Goal: Task Accomplishment & Management: Complete application form

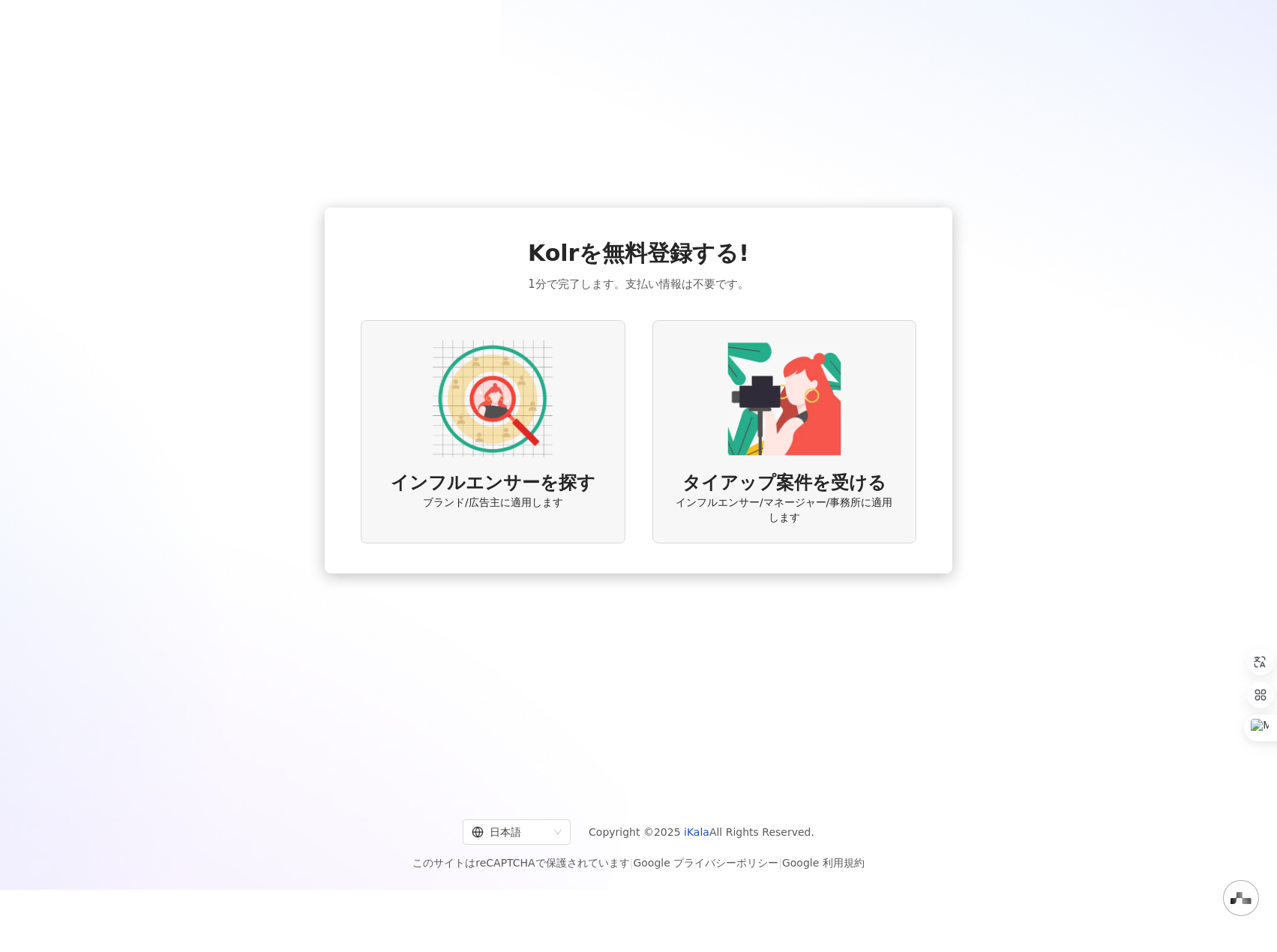
scroll to position [69, 0]
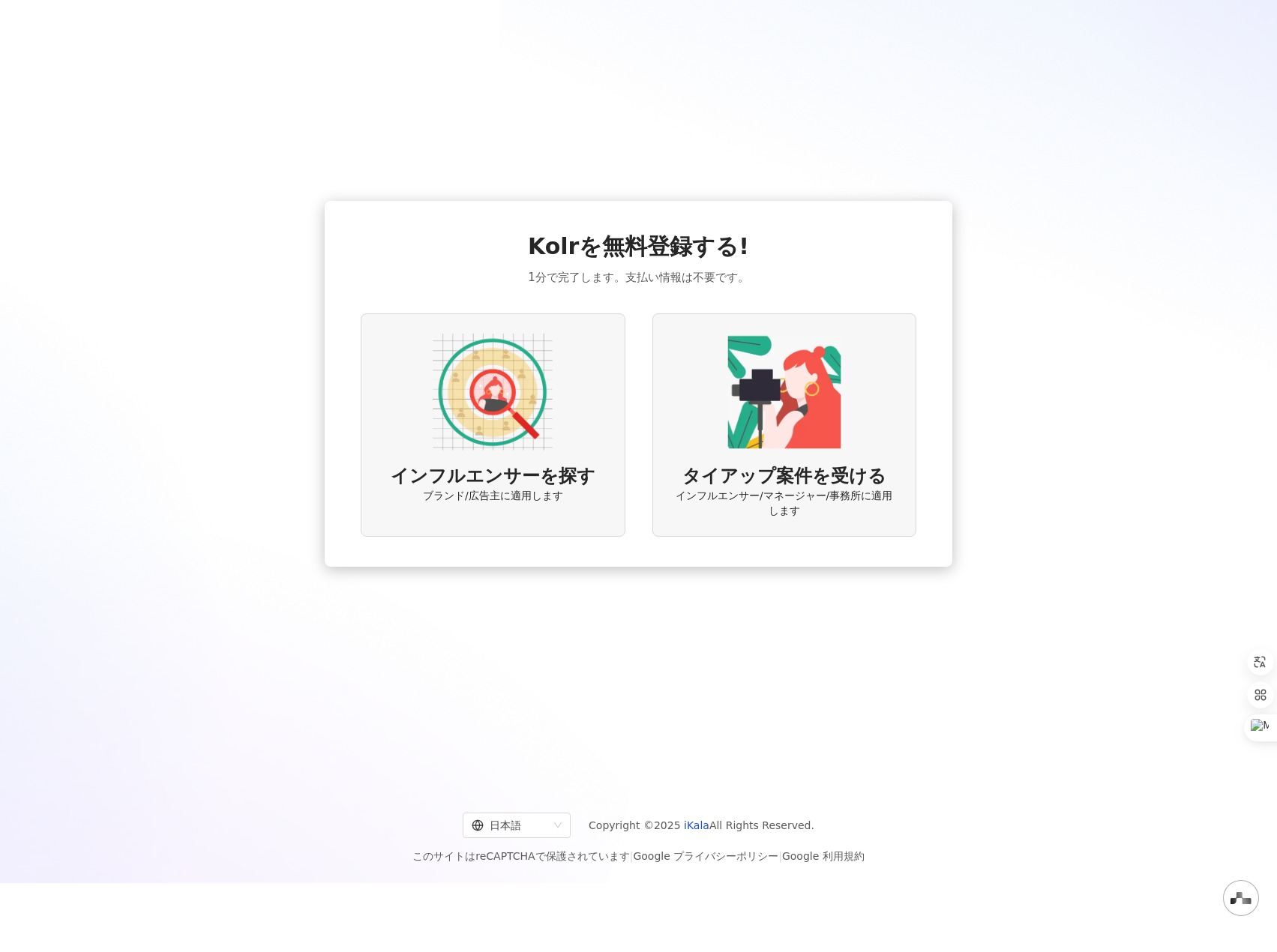
click at [561, 360] on div "インフルエンサーを探す ブランド/広告主に適用します" at bounding box center [493, 426] width 264 height 224
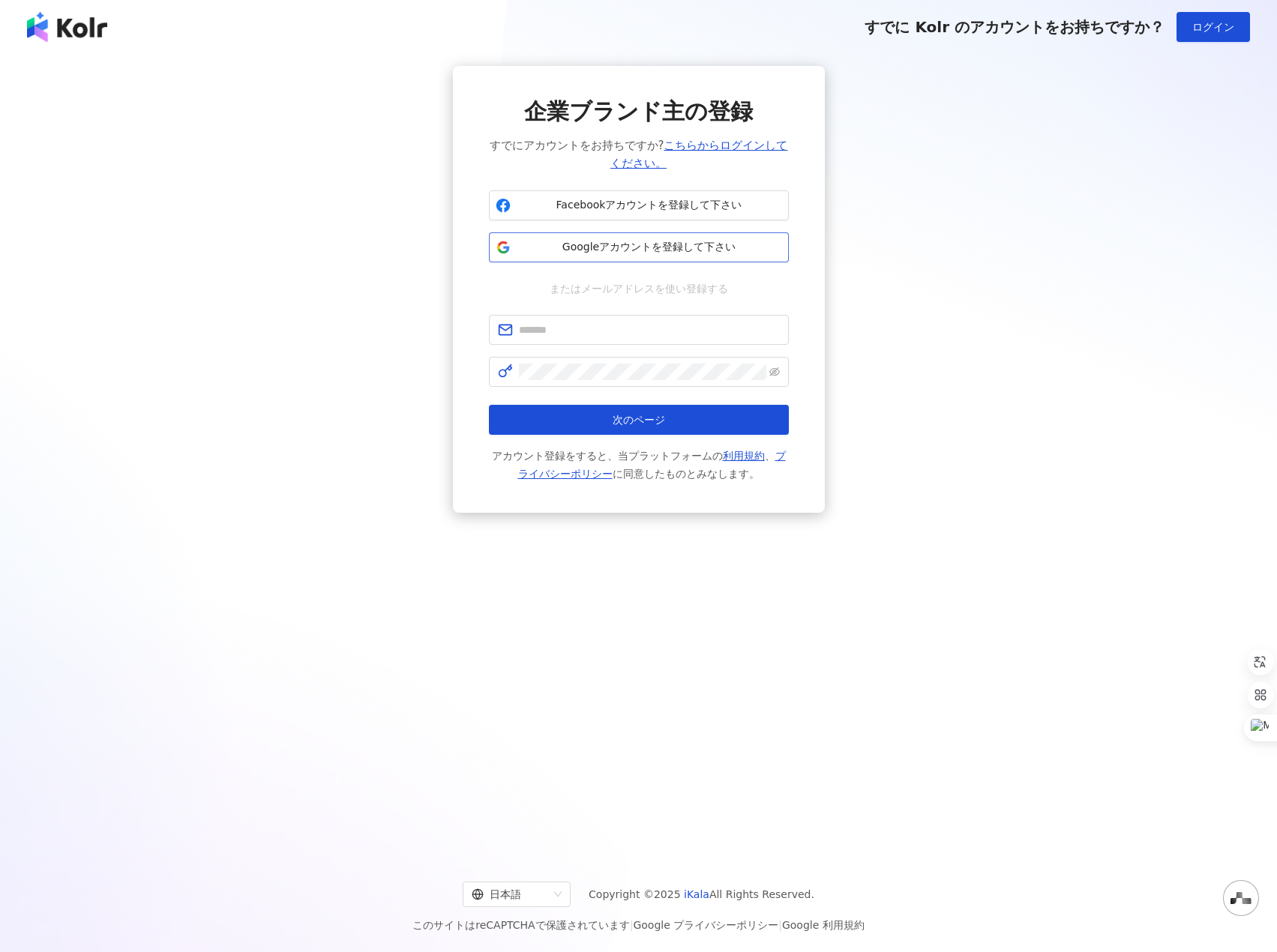
click at [605, 247] on span "Googleアカウントを登録して下さい" at bounding box center [650, 247] width 266 height 15
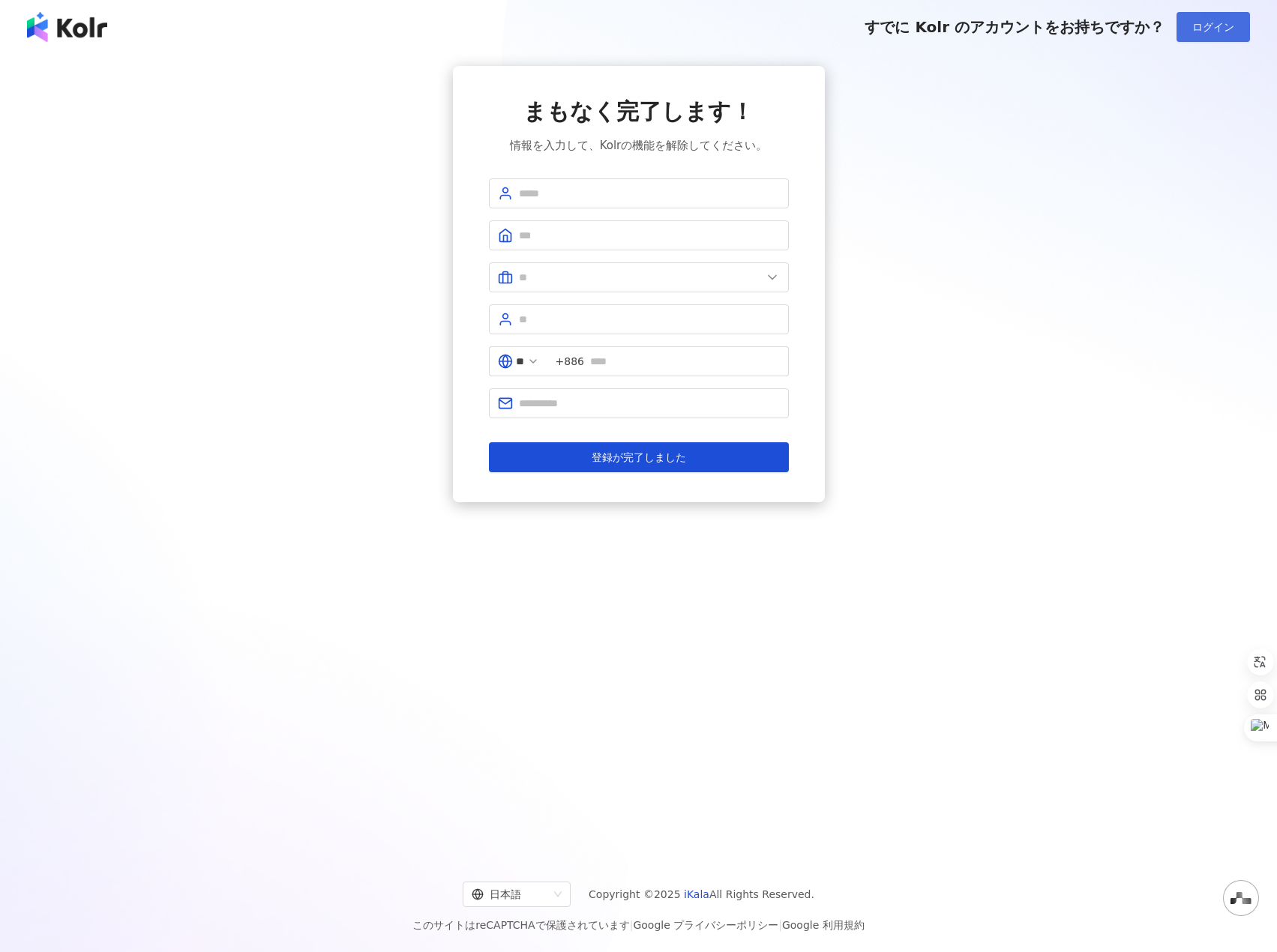
click at [1189, 19] on button "ログイン" at bounding box center [1213, 27] width 74 height 30
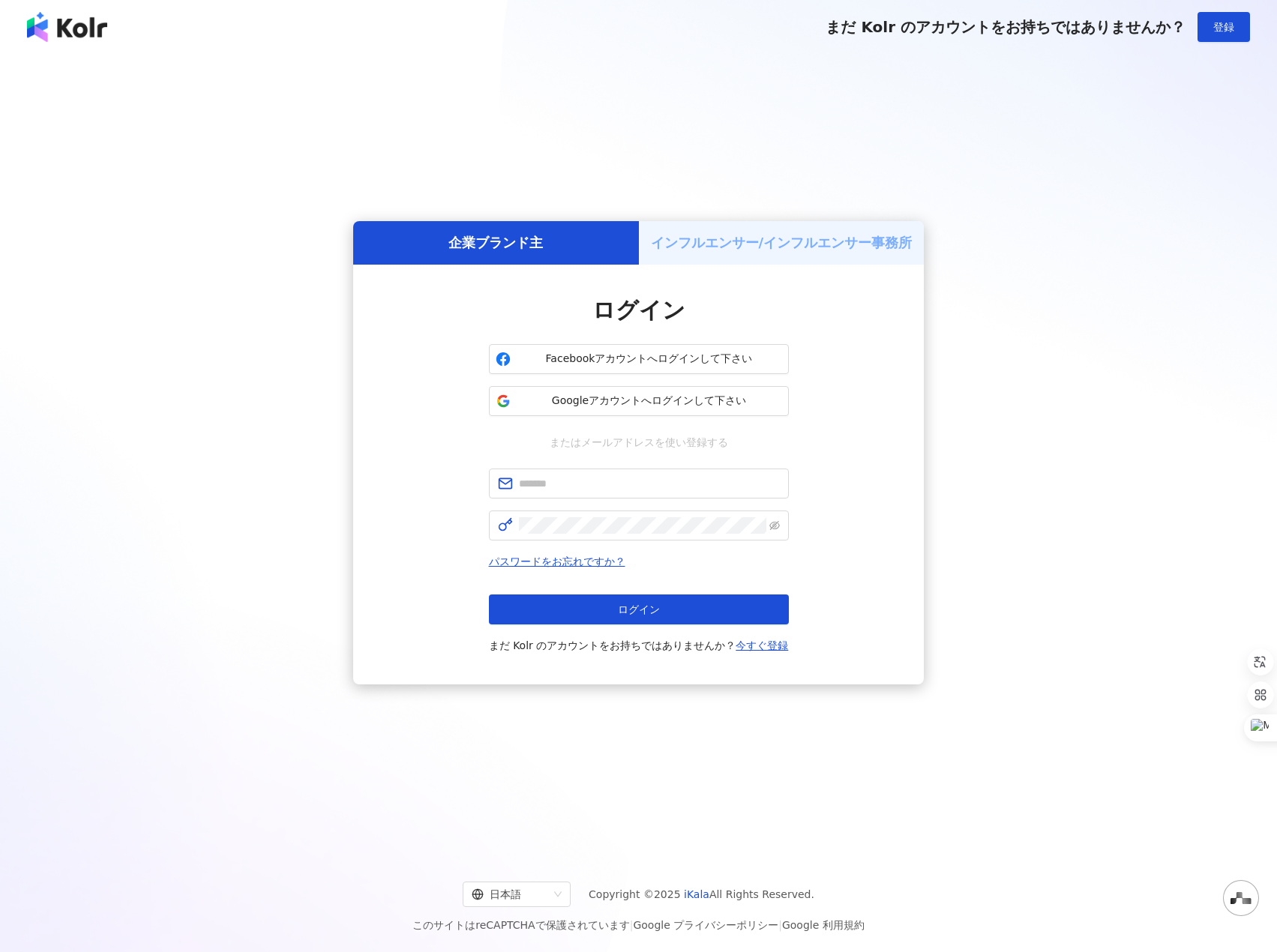
click at [665, 234] on h5 "インフルエンサー/インフルエンサー事務所" at bounding box center [781, 242] width 261 height 19
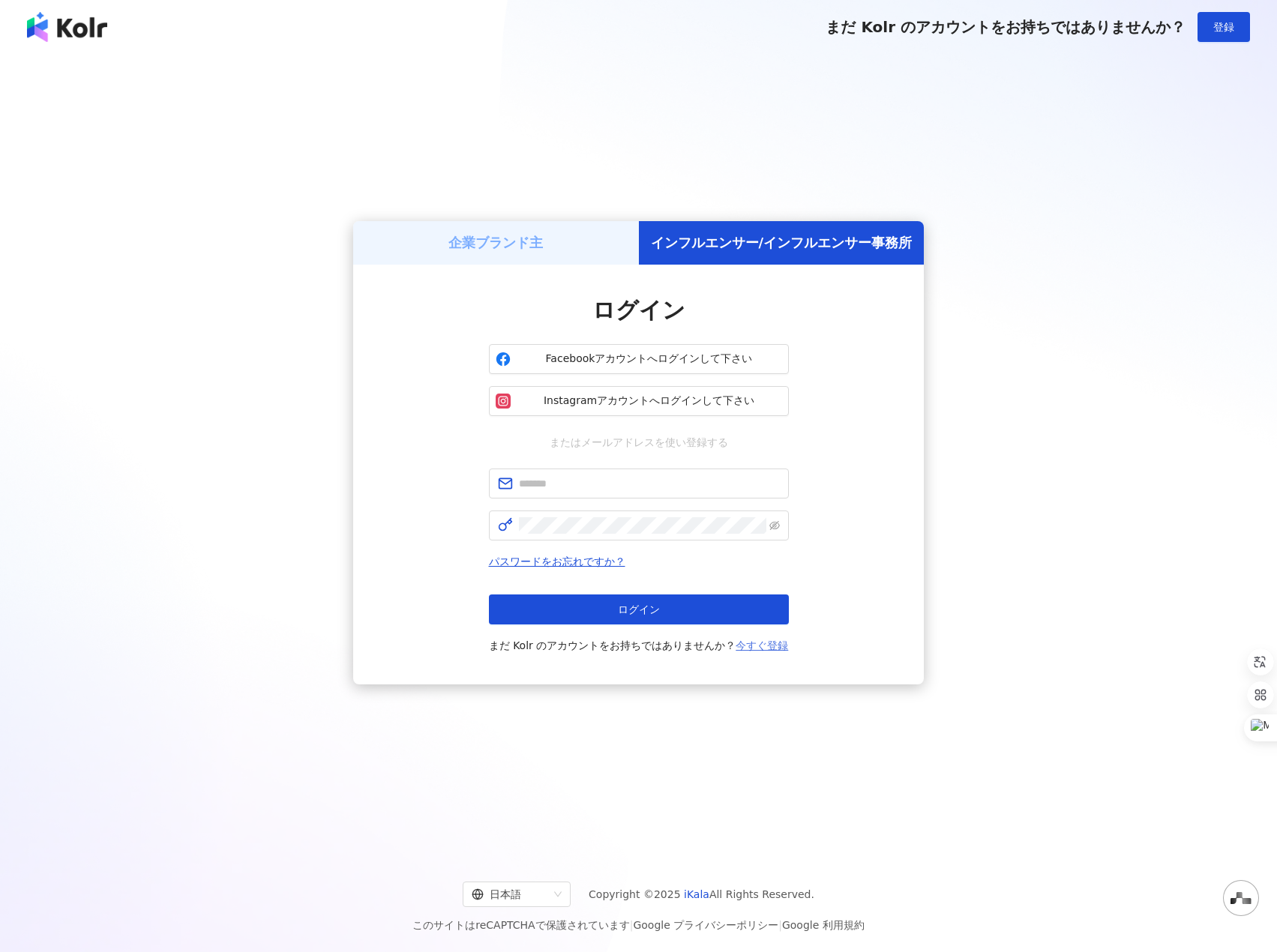
click at [759, 644] on link "今すぐ登録" at bounding box center [762, 645] width 52 height 12
